Goal: Task Accomplishment & Management: Manage account settings

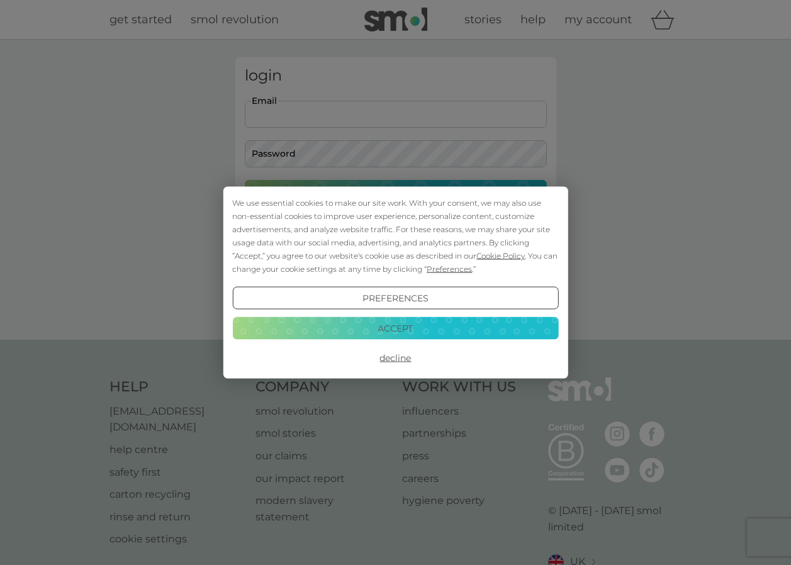
click at [331, 113] on body "We use essential cookies to make our site work. With your consent, we may also …" at bounding box center [395, 319] width 791 height 639
type input "[EMAIL_ADDRESS][DOMAIN_NAME]"
click at [417, 337] on button "Accept" at bounding box center [395, 328] width 326 height 23
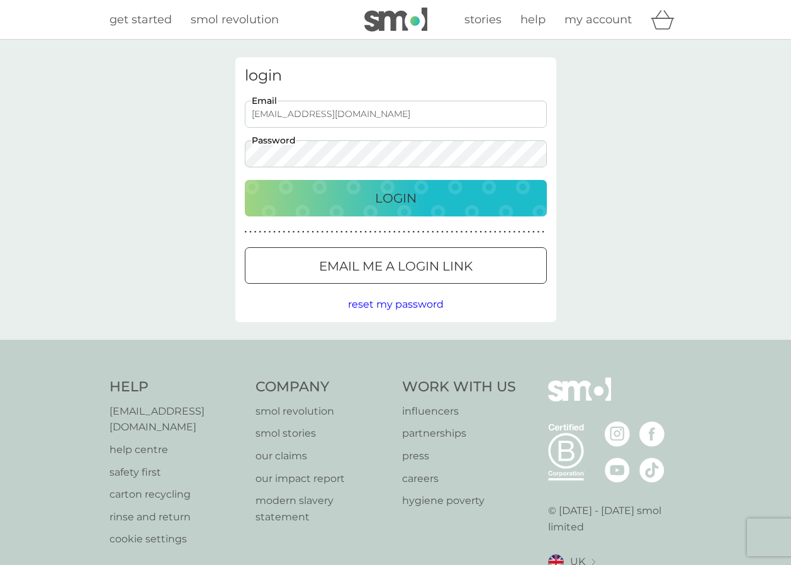
click at [245, 180] on button "Login" at bounding box center [396, 198] width 302 height 37
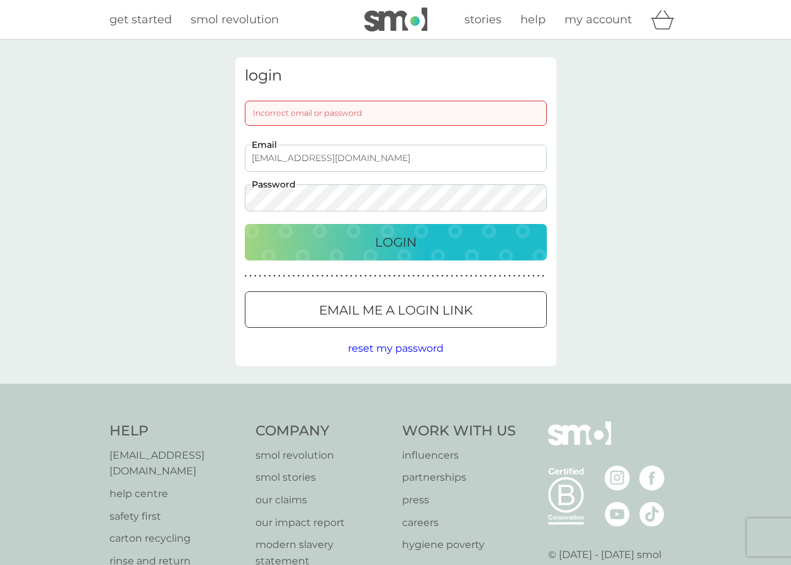
click at [149, 213] on div "login Incorrect email or password [EMAIL_ADDRESS][DOMAIN_NAME] Email Password L…" at bounding box center [395, 212] width 791 height 344
click at [245, 224] on button "Login" at bounding box center [396, 242] width 302 height 37
click at [38, 195] on div "login Incorrect email or password [EMAIL_ADDRESS][DOMAIN_NAME] Email Password L…" at bounding box center [395, 212] width 791 height 344
click at [245, 224] on button "Login" at bounding box center [396, 242] width 302 height 37
click at [417, 248] on div "Login" at bounding box center [395, 242] width 277 height 20
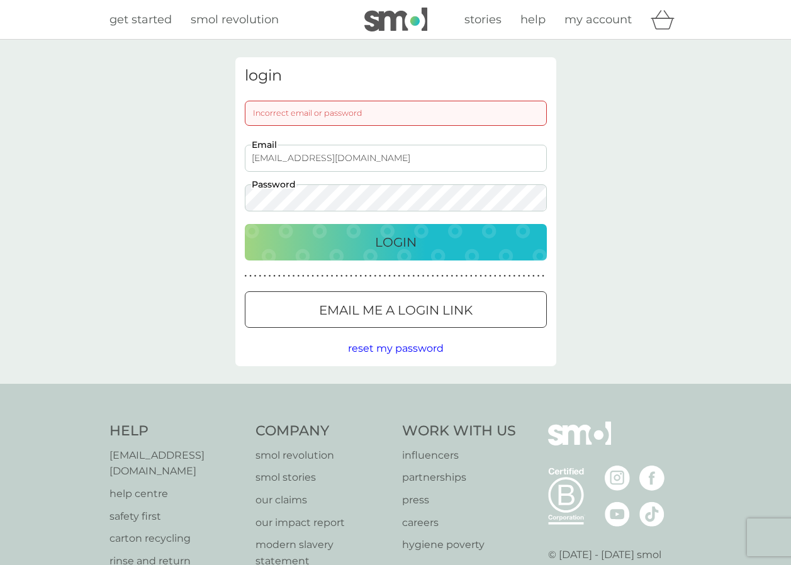
click at [386, 352] on span "reset my password" at bounding box center [396, 348] width 96 height 12
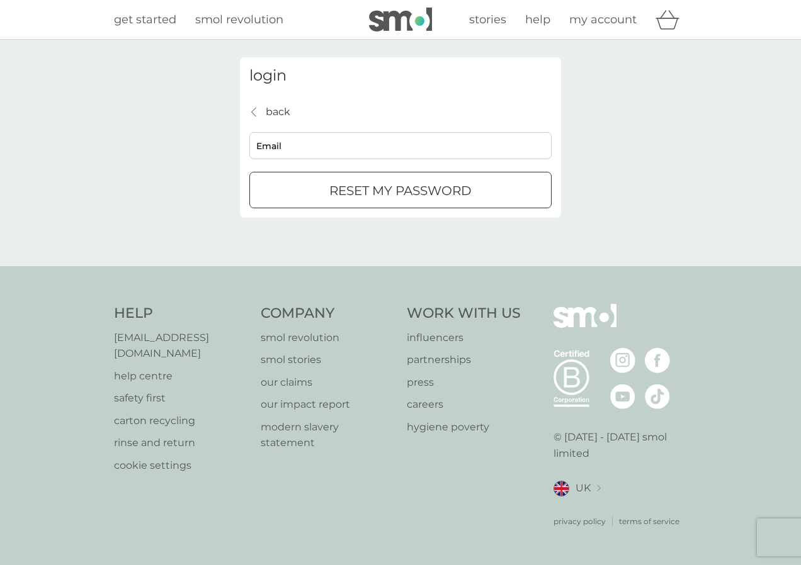
click at [325, 161] on div "back back Email reset my password" at bounding box center [400, 156] width 302 height 105
click at [315, 155] on input "Email" at bounding box center [400, 145] width 302 height 27
type input "[EMAIL_ADDRESS][DOMAIN_NAME]"
click at [315, 200] on div "reset my password" at bounding box center [400, 191] width 301 height 20
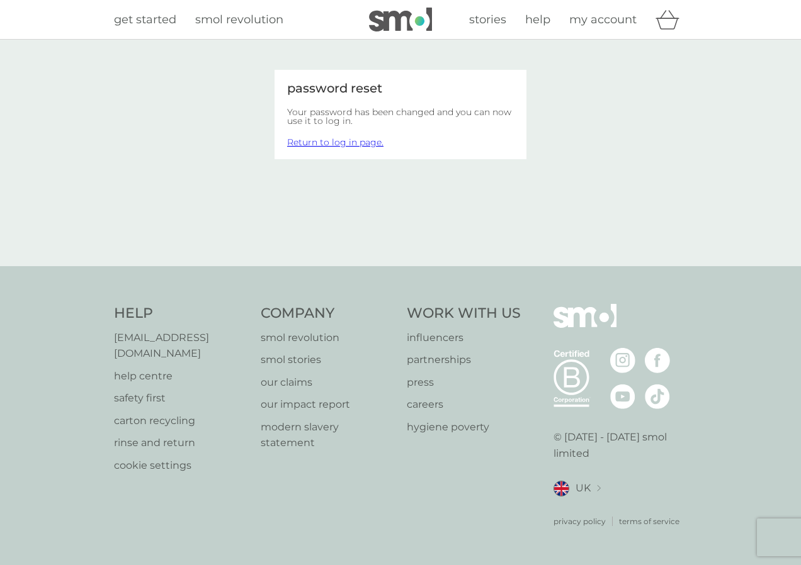
click at [341, 144] on link "Return to log in page." at bounding box center [335, 142] width 96 height 11
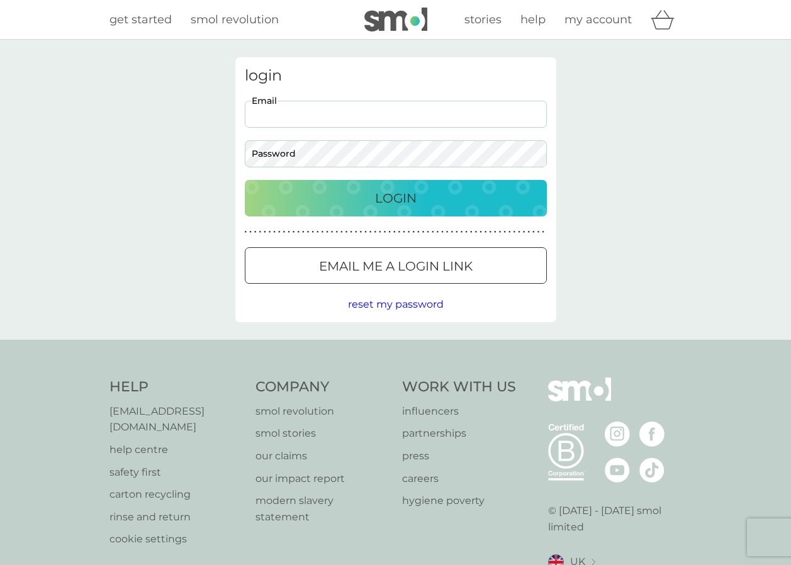
click at [322, 108] on input "Email" at bounding box center [396, 114] width 302 height 27
type input "[EMAIL_ADDRESS][DOMAIN_NAME]"
click at [403, 201] on p "Login" at bounding box center [396, 198] width 42 height 20
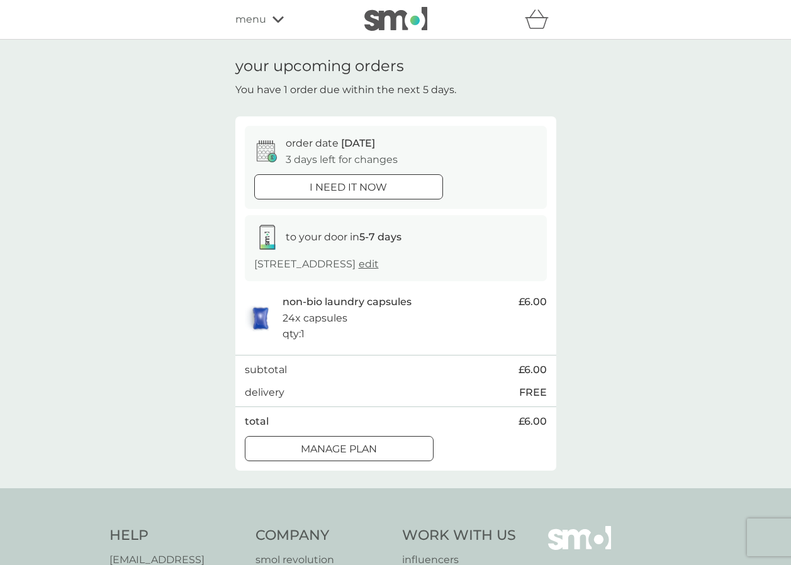
click at [346, 444] on div at bounding box center [339, 449] width 45 height 13
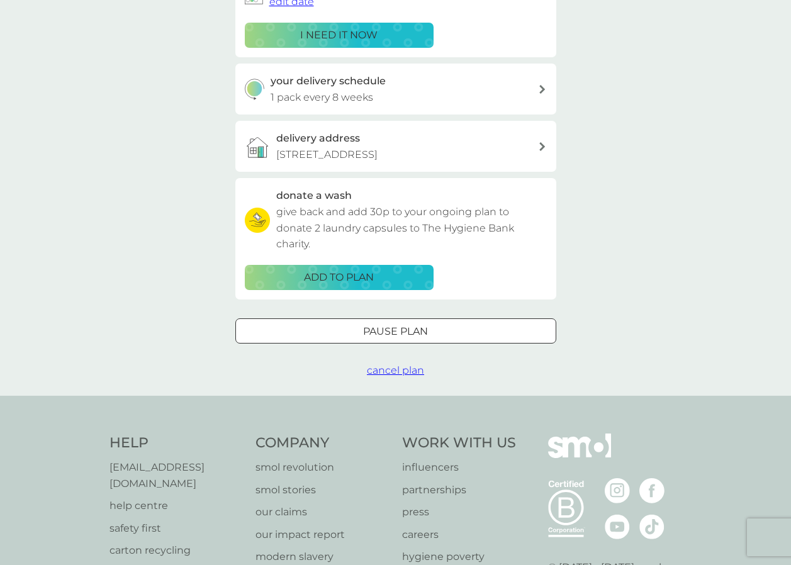
scroll to position [252, 0]
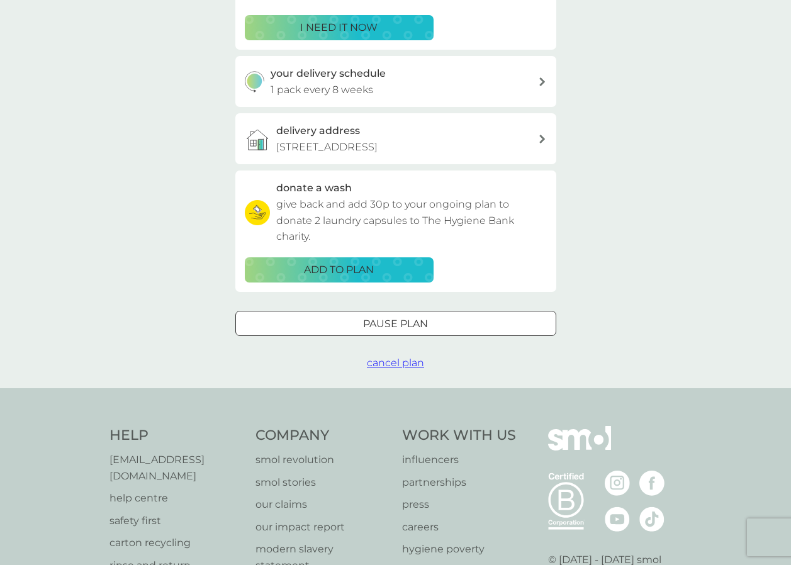
click at [403, 367] on span "cancel plan" at bounding box center [395, 363] width 57 height 12
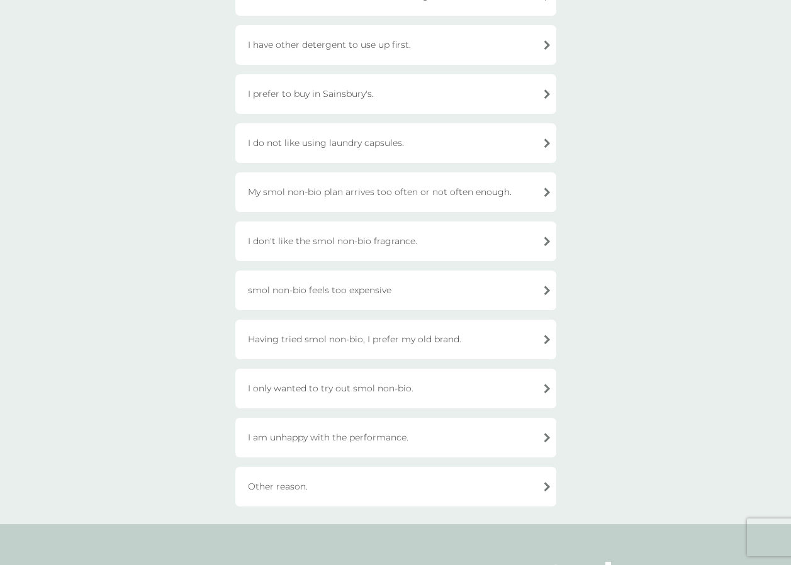
scroll to position [189, 0]
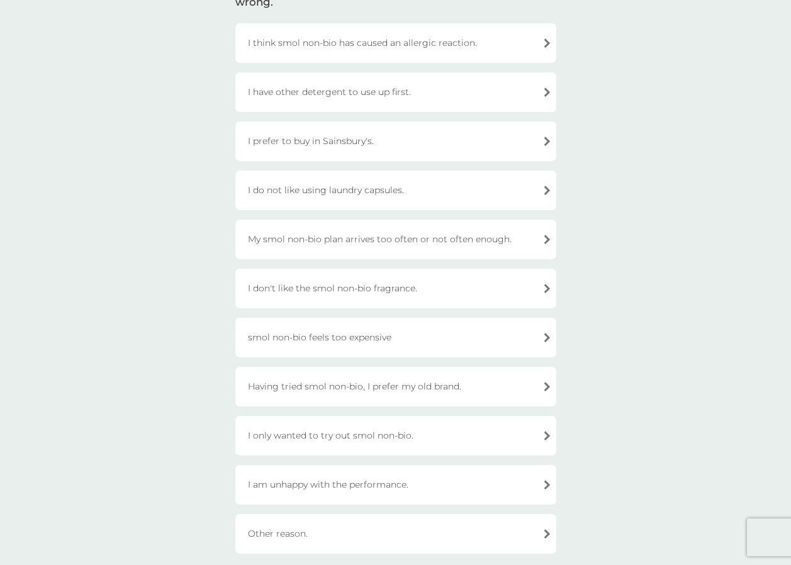
click at [364, 344] on div "smol non-bio feels too expensive" at bounding box center [395, 338] width 321 height 40
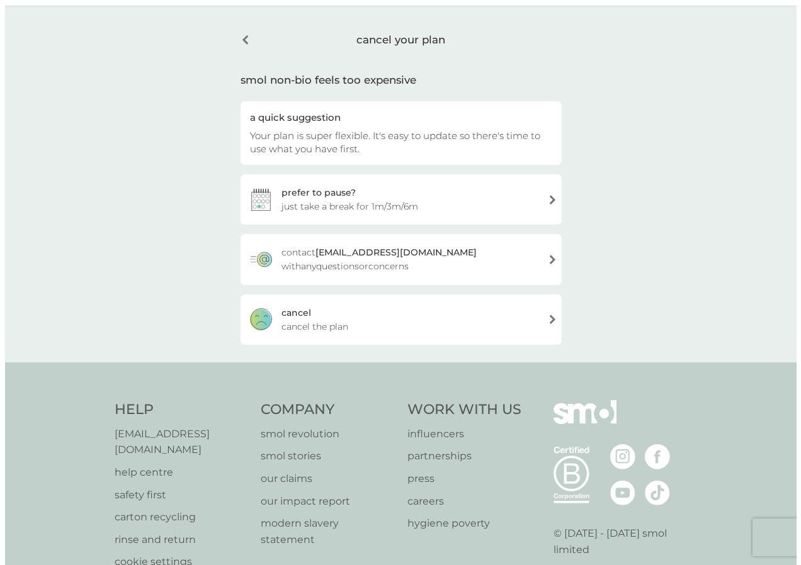
scroll to position [0, 0]
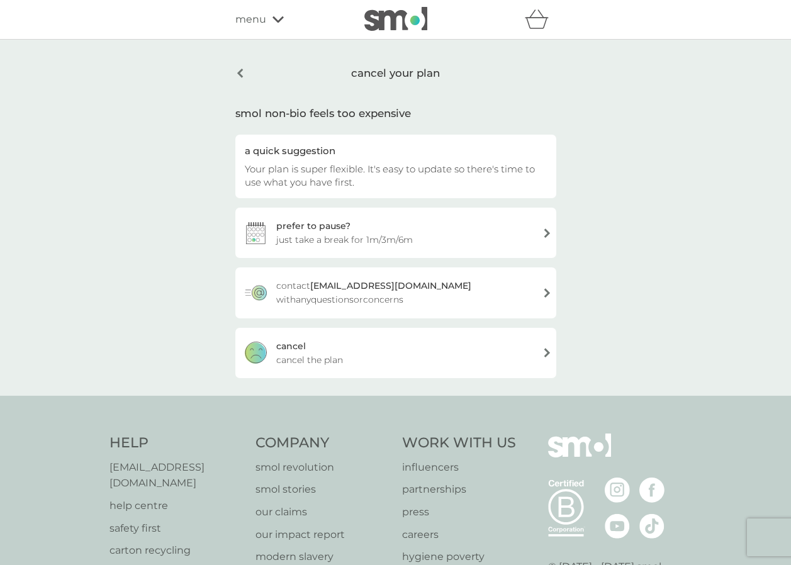
click at [336, 342] on div "cancel cancel the plan" at bounding box center [395, 353] width 321 height 50
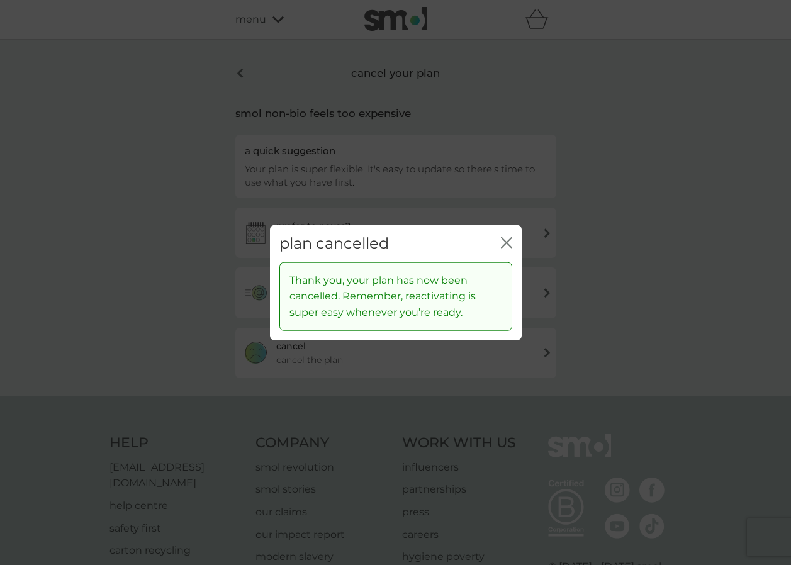
click at [508, 237] on icon "close" at bounding box center [506, 242] width 11 height 11
